Goal: Find specific page/section: Find specific page/section

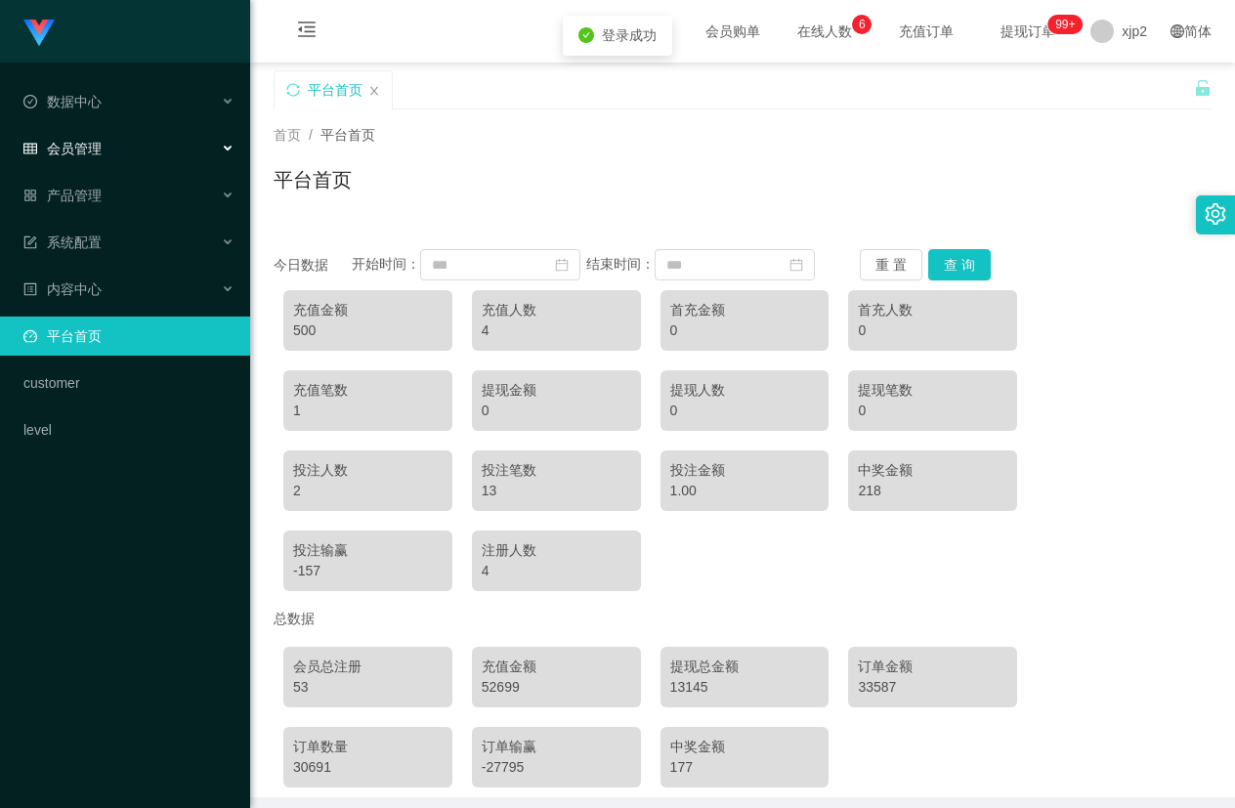
click at [81, 147] on span "会员管理" at bounding box center [62, 149] width 78 height 16
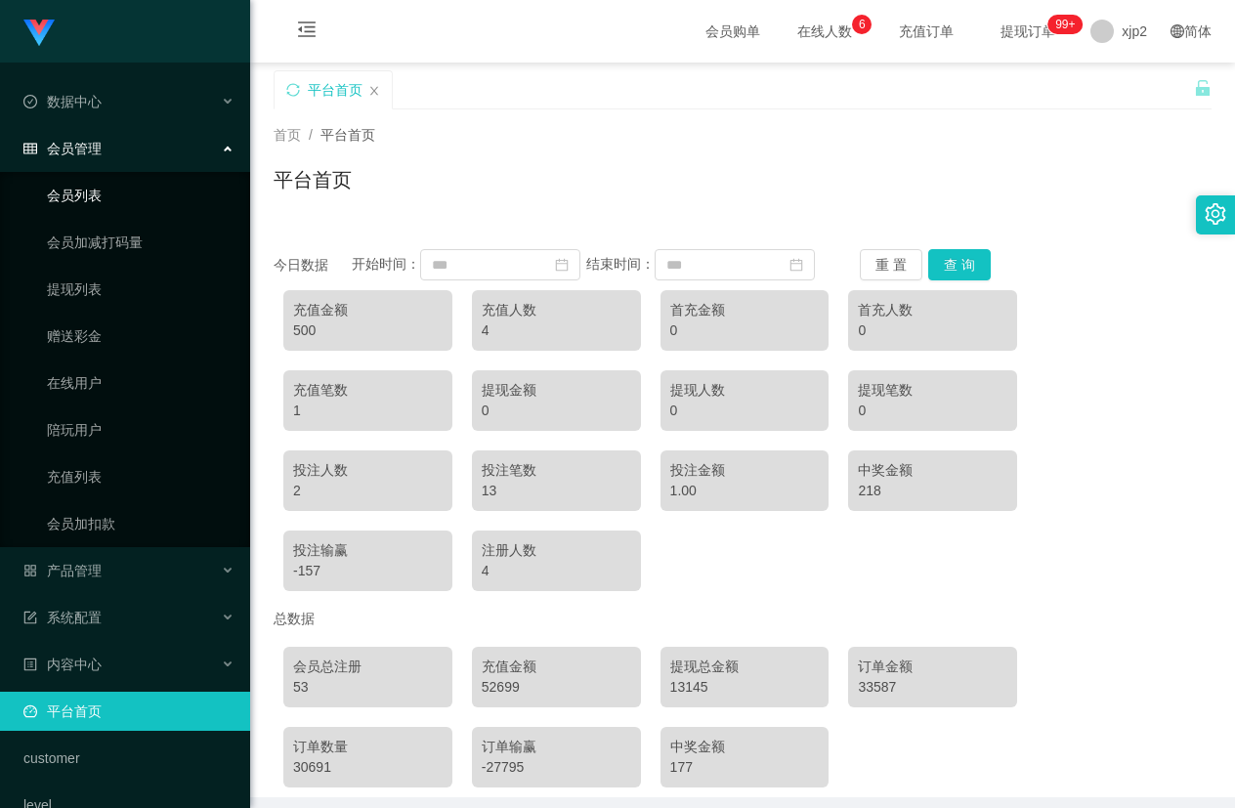
click at [89, 189] on link "会员列表" at bounding box center [141, 195] width 188 height 39
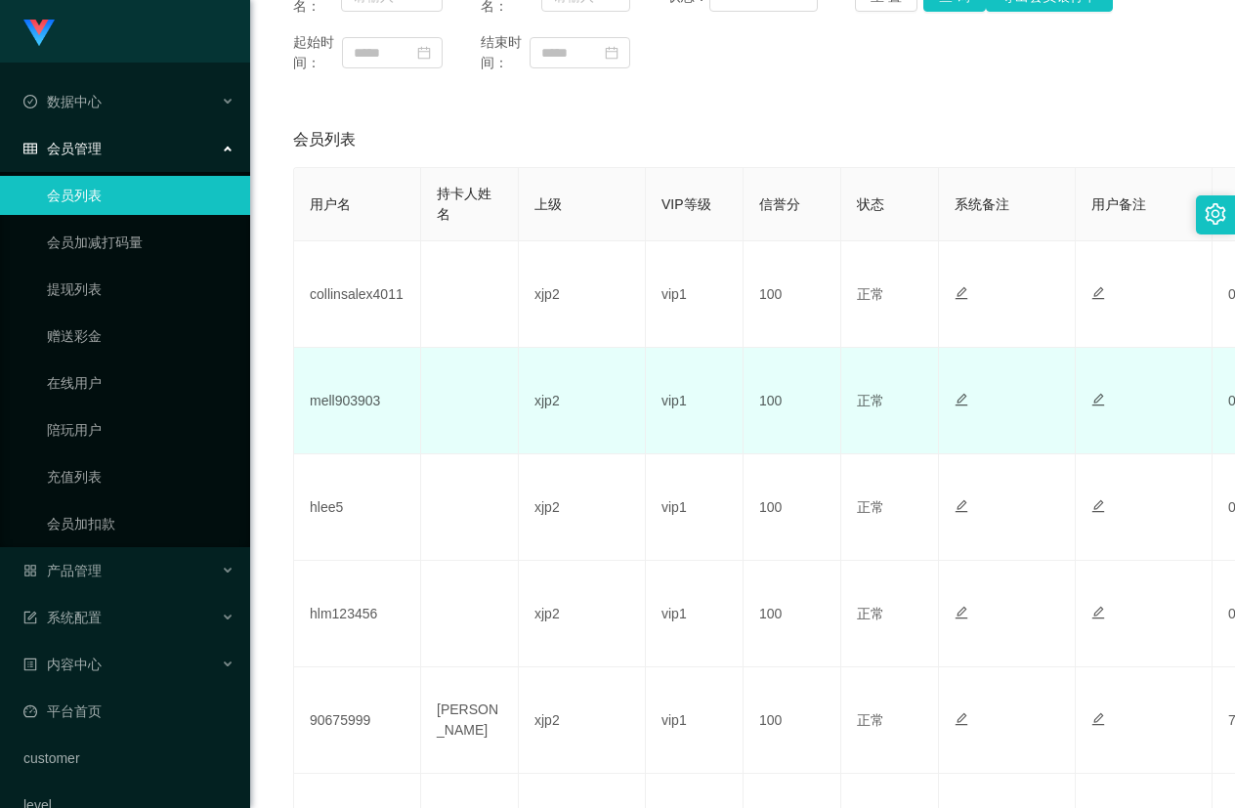
scroll to position [391, 0]
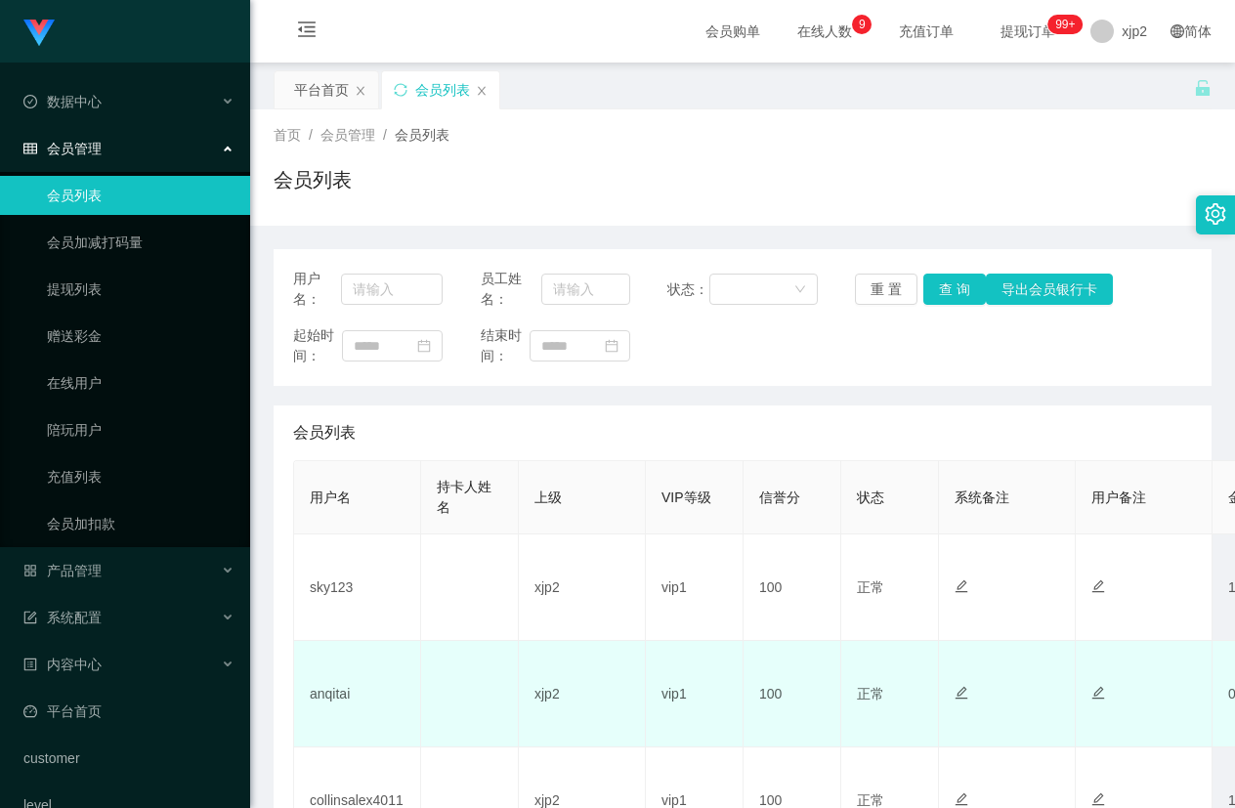
scroll to position [293, 0]
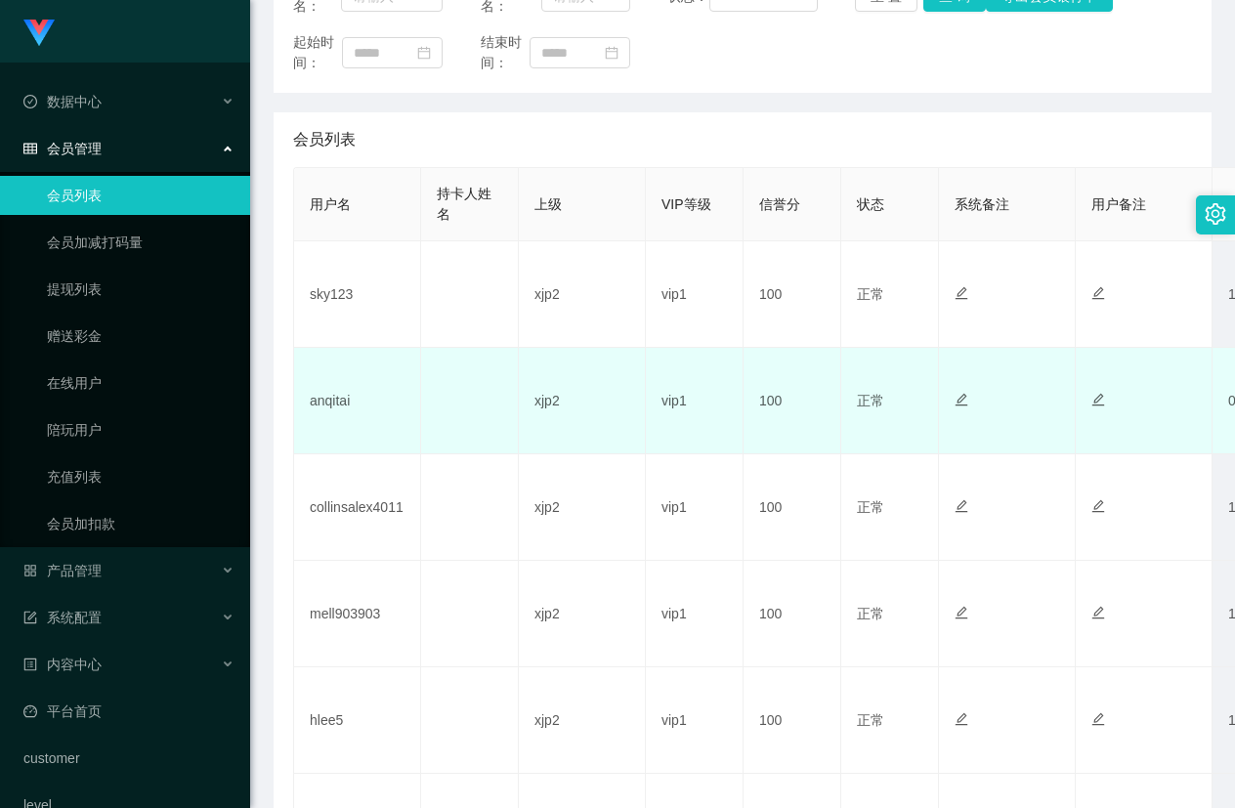
click at [329, 401] on td "anqitai" at bounding box center [357, 401] width 127 height 106
copy td "anqitai"
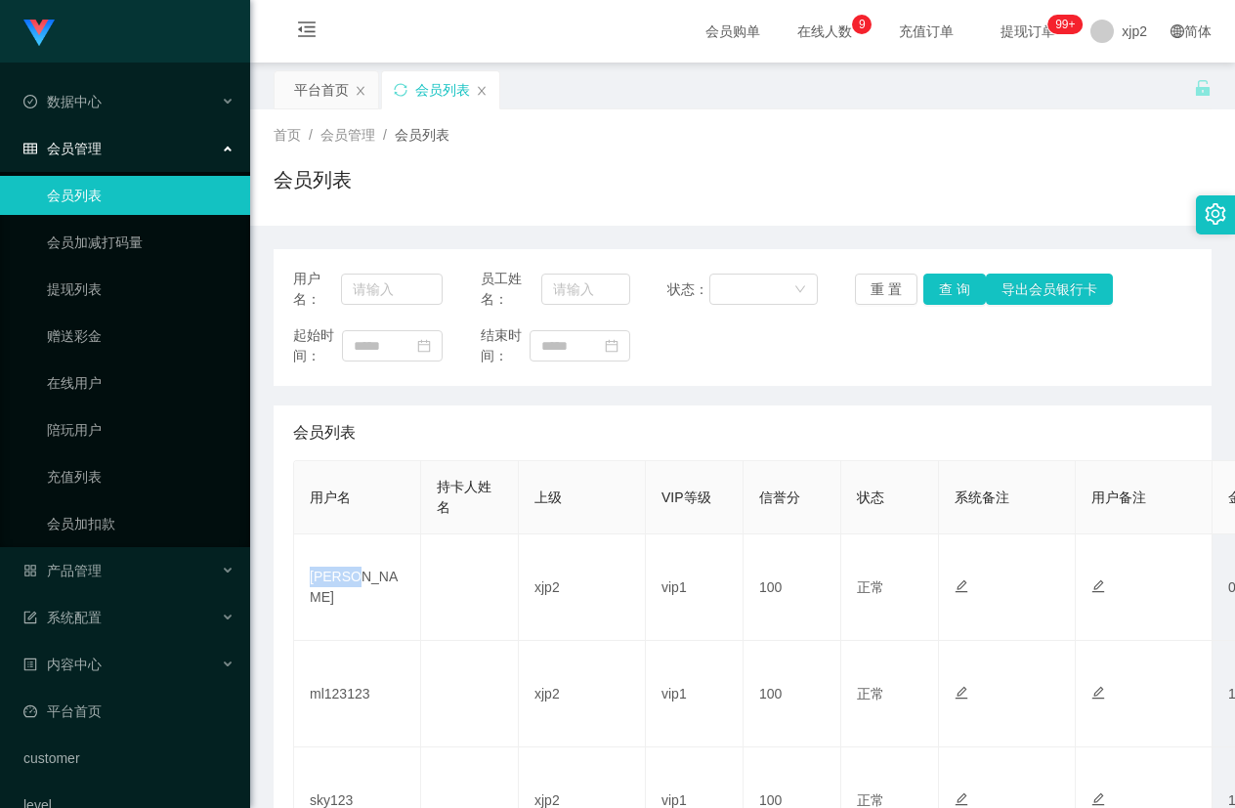
click at [333, 578] on td "[PERSON_NAME]" at bounding box center [357, 587] width 127 height 106
